Goal: Navigation & Orientation: Find specific page/section

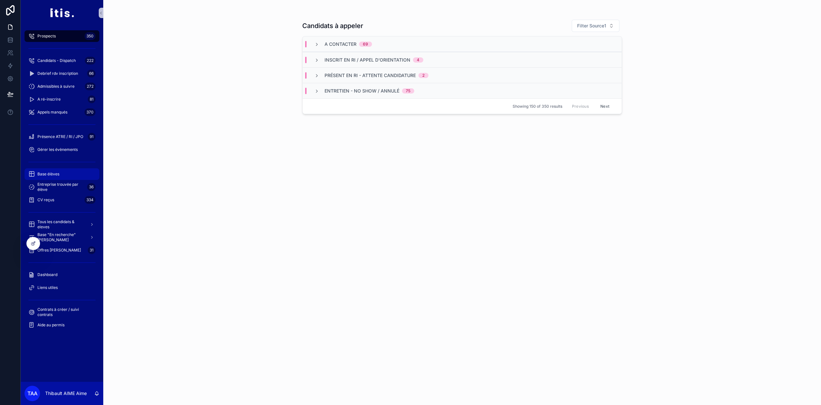
click at [53, 178] on div "Base élèves" at bounding box center [61, 174] width 67 height 10
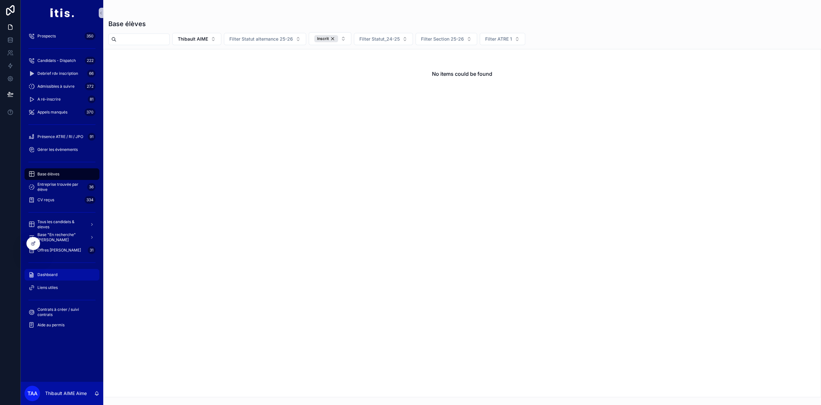
click at [59, 271] on div "Dashboard" at bounding box center [61, 275] width 67 height 10
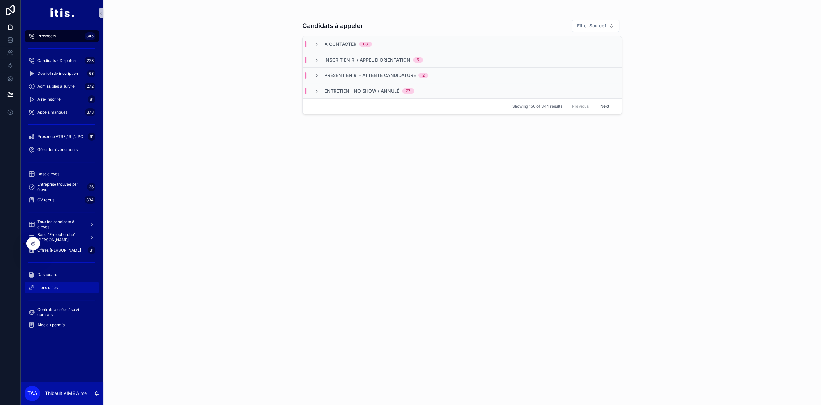
click at [68, 282] on link "Liens utiles" at bounding box center [62, 288] width 75 height 12
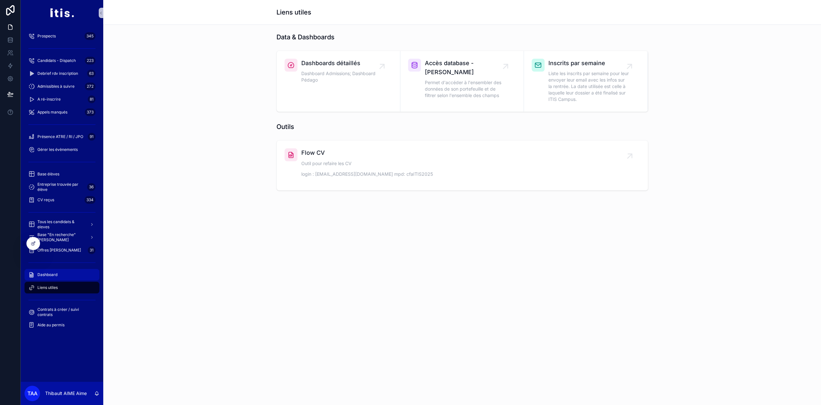
click at [66, 278] on div "Dashboard" at bounding box center [61, 275] width 67 height 10
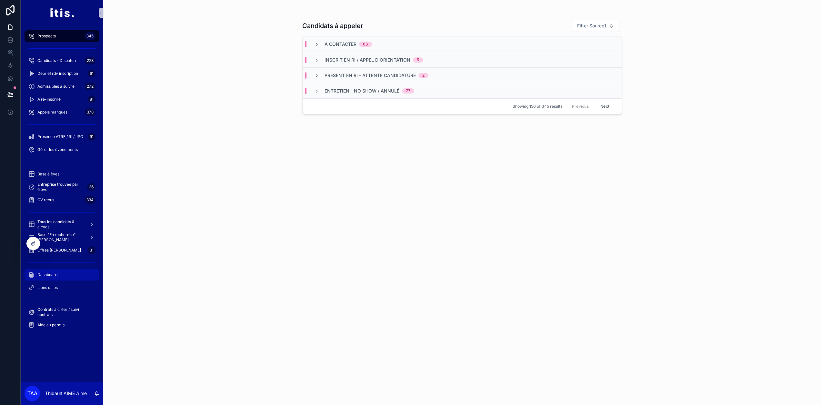
click at [57, 275] on div "Dashboard" at bounding box center [61, 275] width 67 height 10
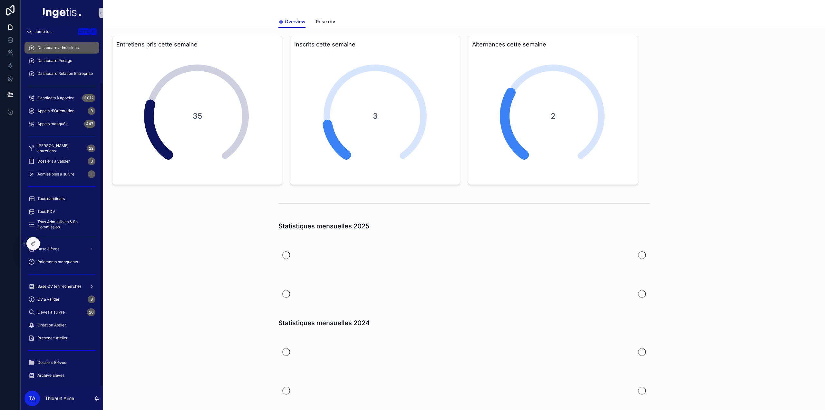
scroll to position [52, 0]
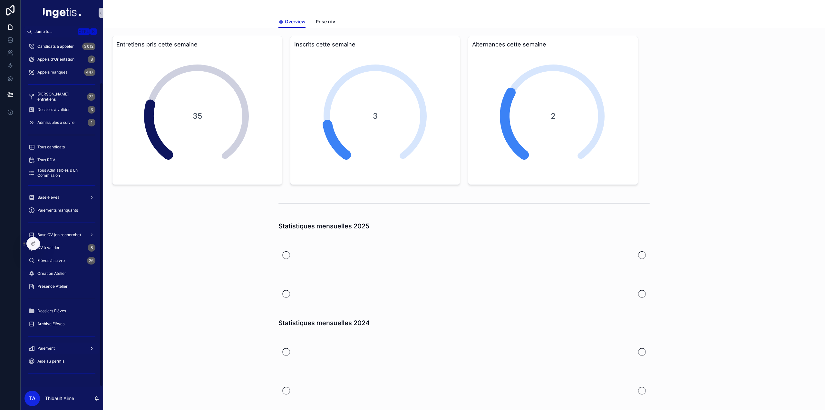
click at [67, 348] on div "Paiement" at bounding box center [61, 348] width 67 height 10
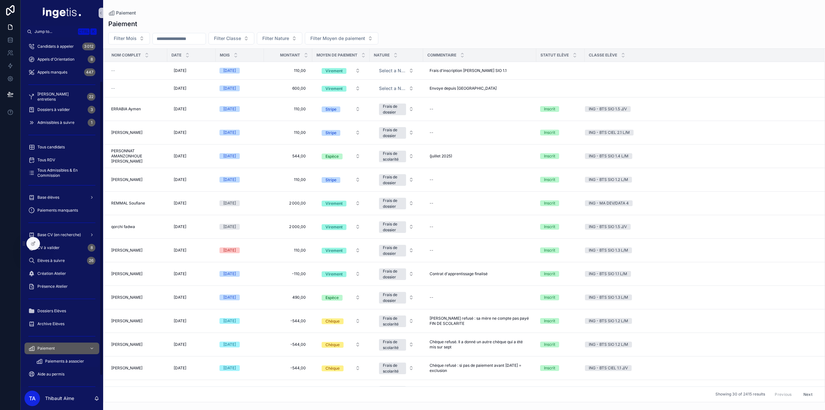
click at [65, 360] on span "Paiements à associer" at bounding box center [64, 361] width 39 height 5
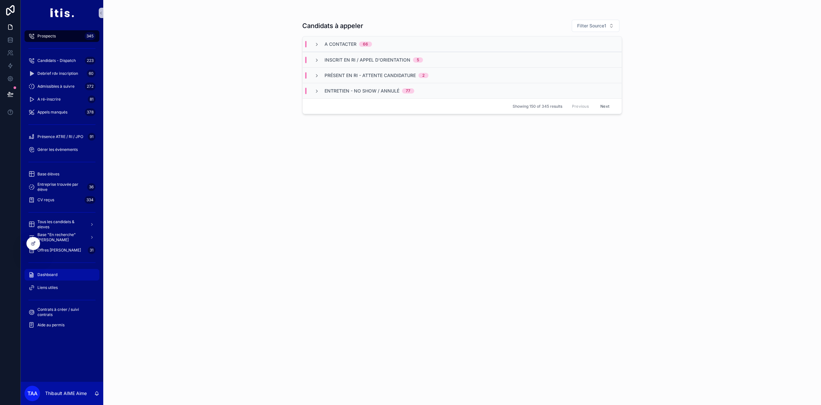
click at [81, 275] on div "Dashboard" at bounding box center [61, 275] width 67 height 10
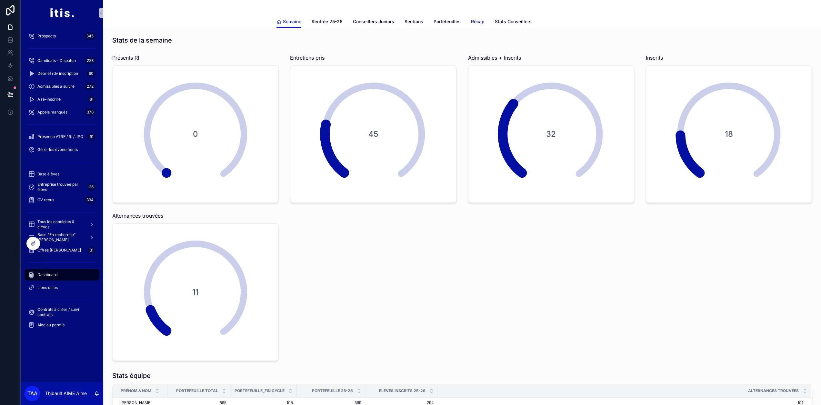
click at [478, 19] on span "Récap" at bounding box center [478, 21] width 14 height 6
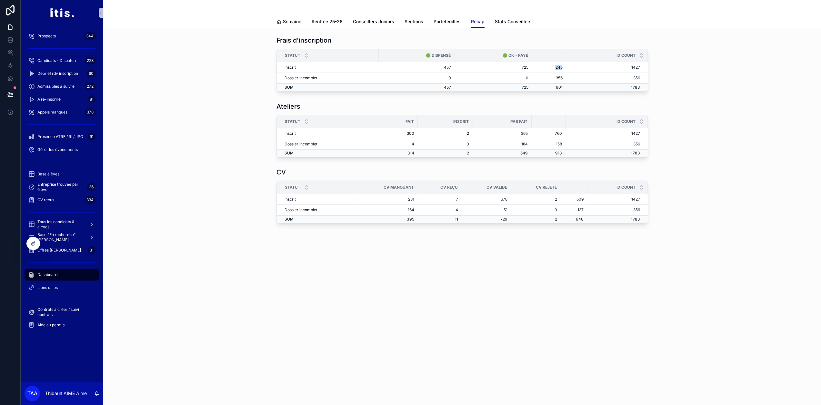
drag, startPoint x: 556, startPoint y: 66, endPoint x: 566, endPoint y: 66, distance: 9.7
click at [566, 66] on td "245" at bounding box center [549, 67] width 34 height 11
click at [555, 66] on td "245" at bounding box center [549, 67] width 34 height 11
click at [552, 67] on td "245" at bounding box center [549, 67] width 34 height 11
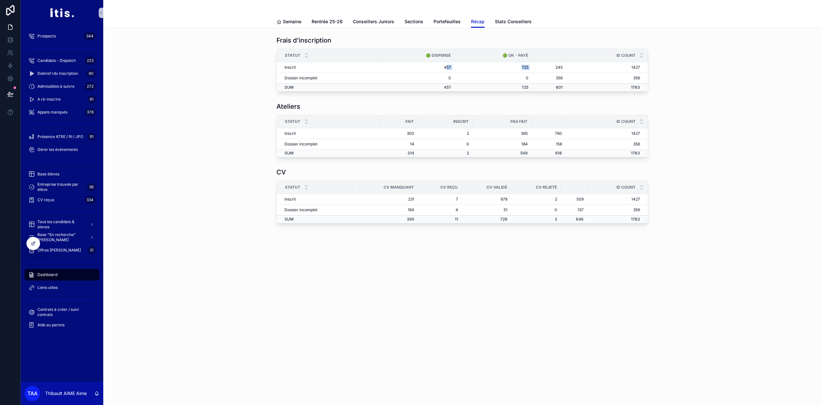
drag, startPoint x: 449, startPoint y: 67, endPoint x: 551, endPoint y: 67, distance: 101.9
click at [551, 67] on tr "Inscrit 457 725 245 1427" at bounding box center [462, 67] width 371 height 11
click at [551, 67] on td "245" at bounding box center [549, 67] width 34 height 11
drag, startPoint x: 592, startPoint y: 67, endPoint x: 250, endPoint y: 59, distance: 342.8
click at [250, 59] on div "Frais d'inscription Statut 🟢 Dispensé 🟢 OK - payé id COUNT Inscrit 457 725 245 …" at bounding box center [461, 63] width 707 height 61
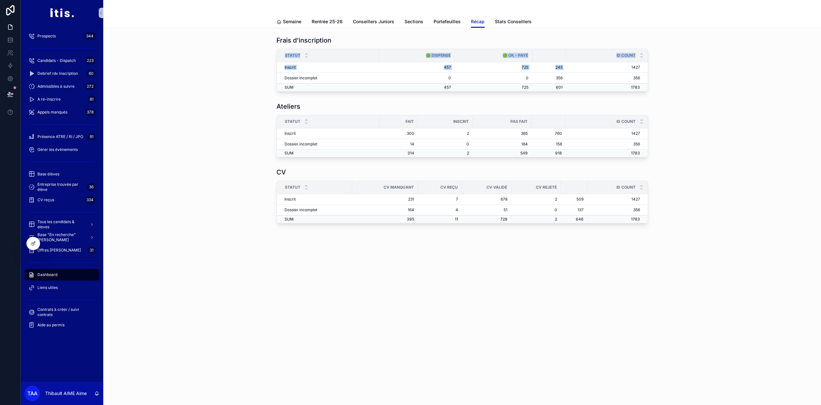
click at [250, 59] on div "Frais d'inscription Statut 🟢 Dispensé 🟢 OK - payé id COUNT Inscrit 457 725 245 …" at bounding box center [461, 63] width 707 height 61
drag, startPoint x: 518, startPoint y: 78, endPoint x: 573, endPoint y: 78, distance: 54.2
click at [573, 78] on div "Frais d'inscription Statut 🟢 Dispensé 🟢 OK - payé id COUNT Inscrit 457 725 245 …" at bounding box center [461, 63] width 707 height 61
click at [573, 78] on td "356" at bounding box center [606, 78] width 81 height 11
click at [659, 128] on div "Ateliers Statut Fait Inscrit Pas fait id COUNT Inscrit 300 2 365 760 1427 Dossi…" at bounding box center [461, 129] width 707 height 61
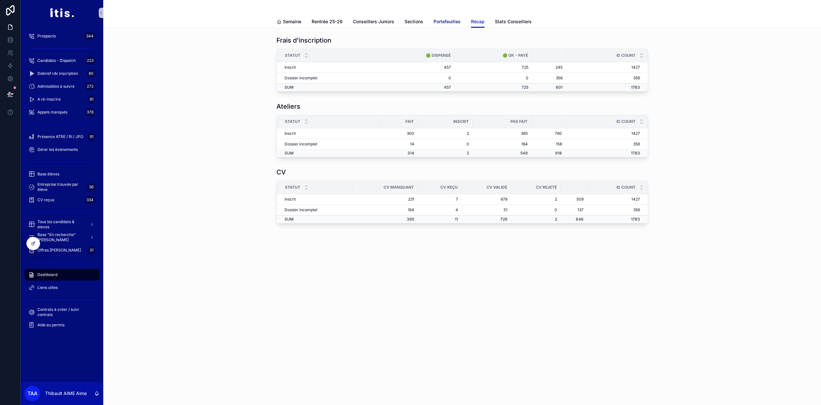
click at [447, 21] on span "Portefeuilles" at bounding box center [446, 21] width 27 height 6
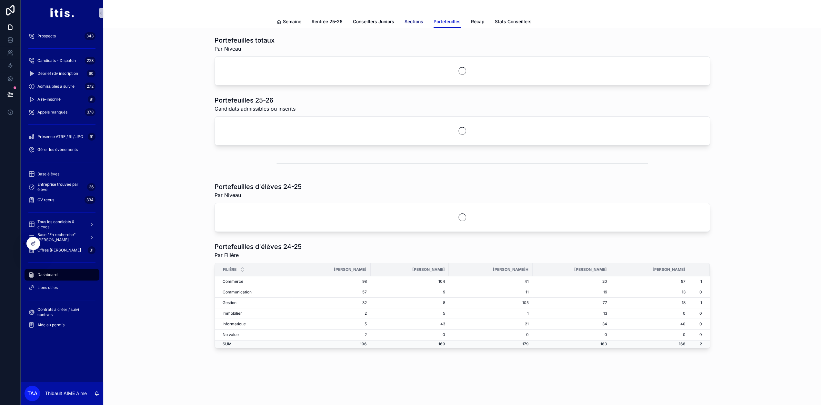
click at [413, 24] on span "Sections" at bounding box center [413, 21] width 19 height 6
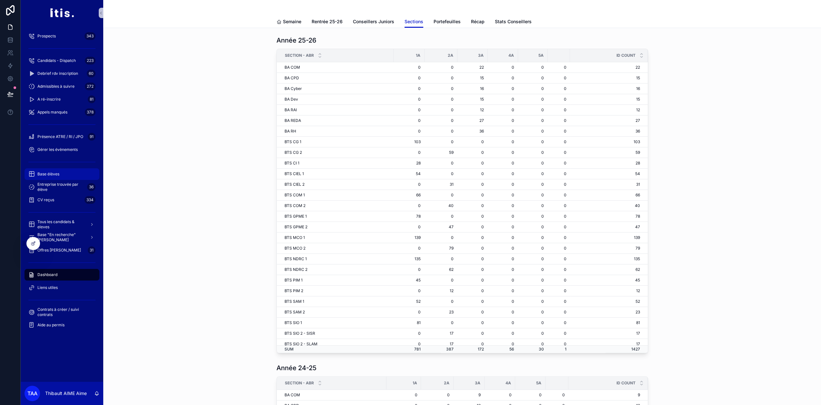
click at [67, 176] on div "Base élèves" at bounding box center [61, 174] width 67 height 10
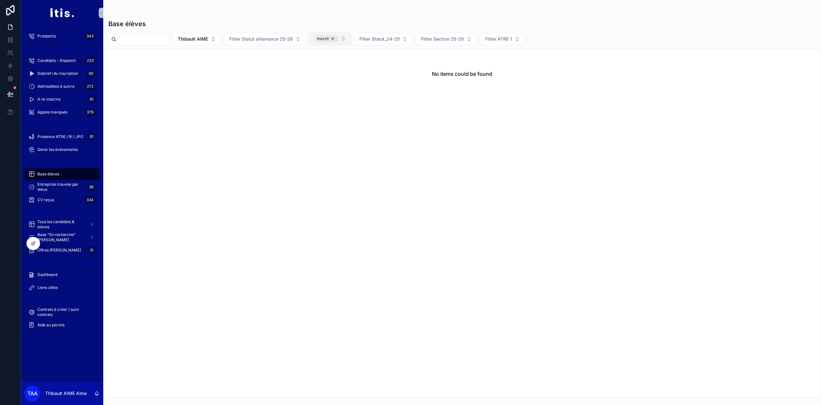
click at [338, 37] on div "Inscrit" at bounding box center [326, 38] width 24 height 7
click at [208, 37] on span "Thibault AIME" at bounding box center [193, 38] width 30 height 6
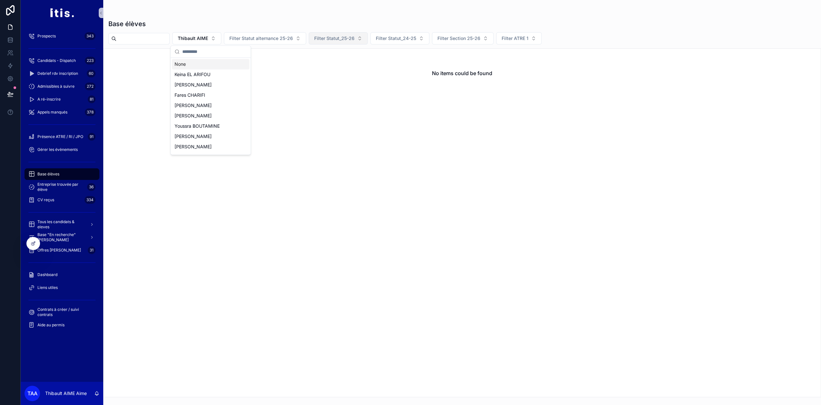
click at [215, 60] on div "None" at bounding box center [210, 64] width 77 height 10
